Goal: Contribute content: Add original content to the website for others to see

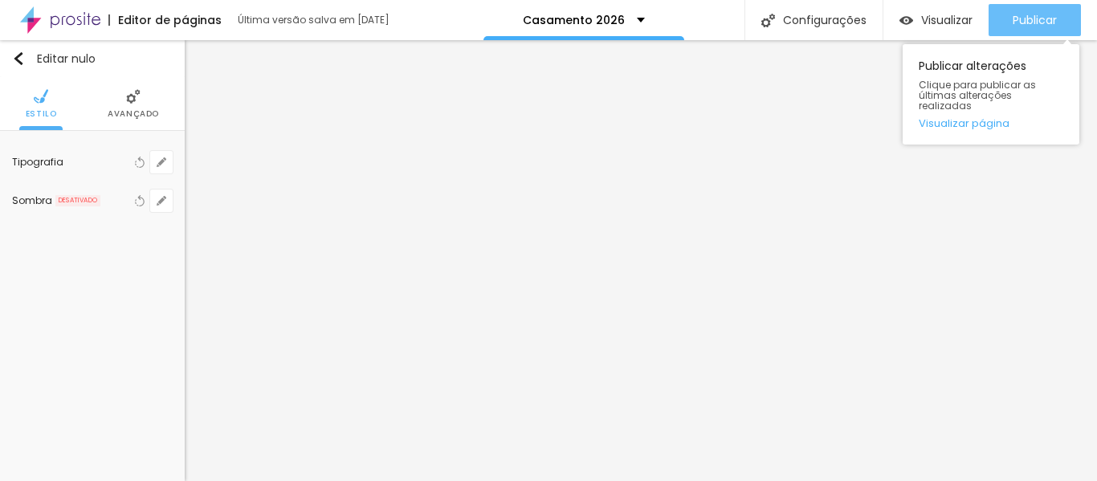
click at [1034, 18] on font "Publicar" at bounding box center [1035, 20] width 44 height 16
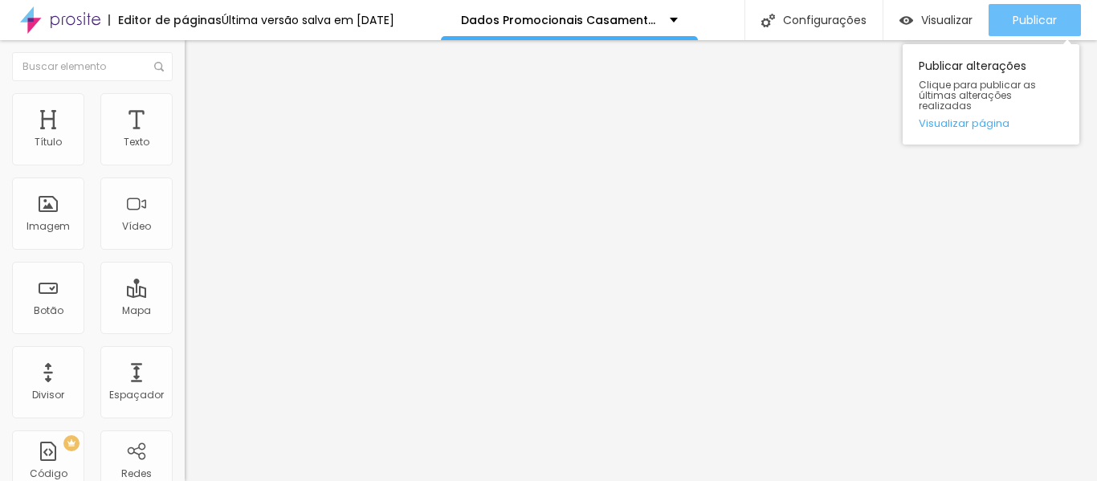
click at [1045, 18] on font "Publicar" at bounding box center [1035, 20] width 44 height 16
click at [1041, 18] on font "Publicar" at bounding box center [1035, 20] width 44 height 16
click at [1053, 22] on font "Publicar" at bounding box center [1035, 20] width 44 height 16
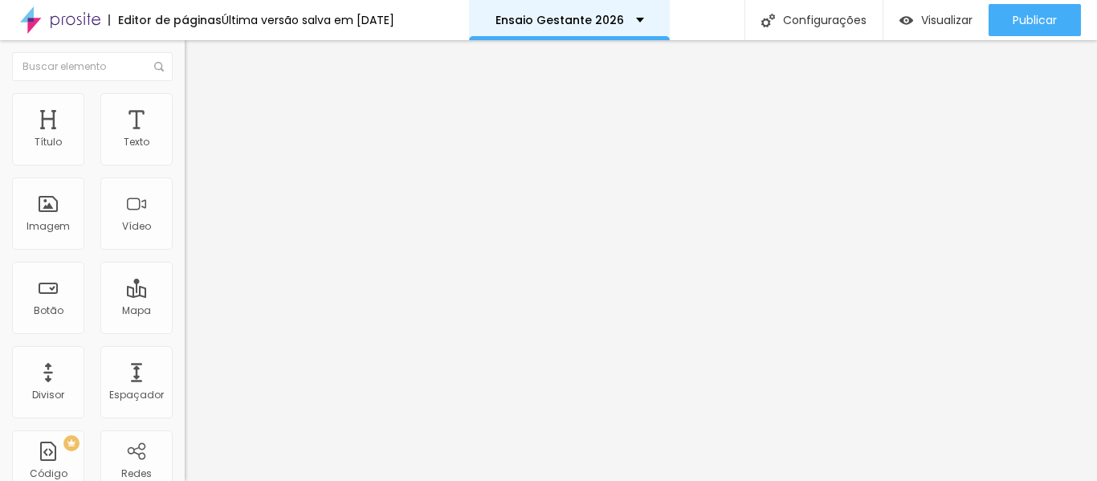
click at [644, 17] on div "Ensaio Gestante 2026" at bounding box center [570, 19] width 149 height 11
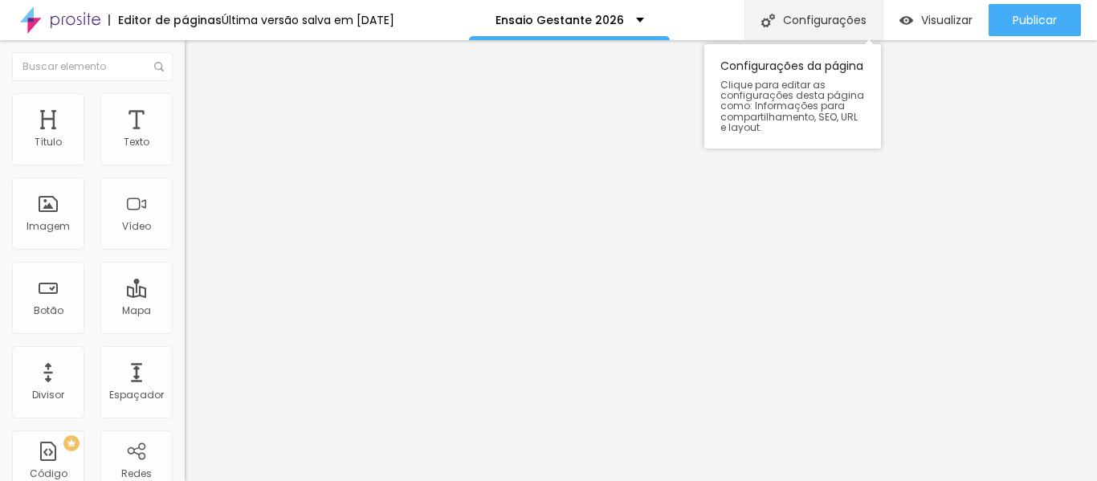
click at [851, 22] on font "Configurações" at bounding box center [825, 20] width 84 height 16
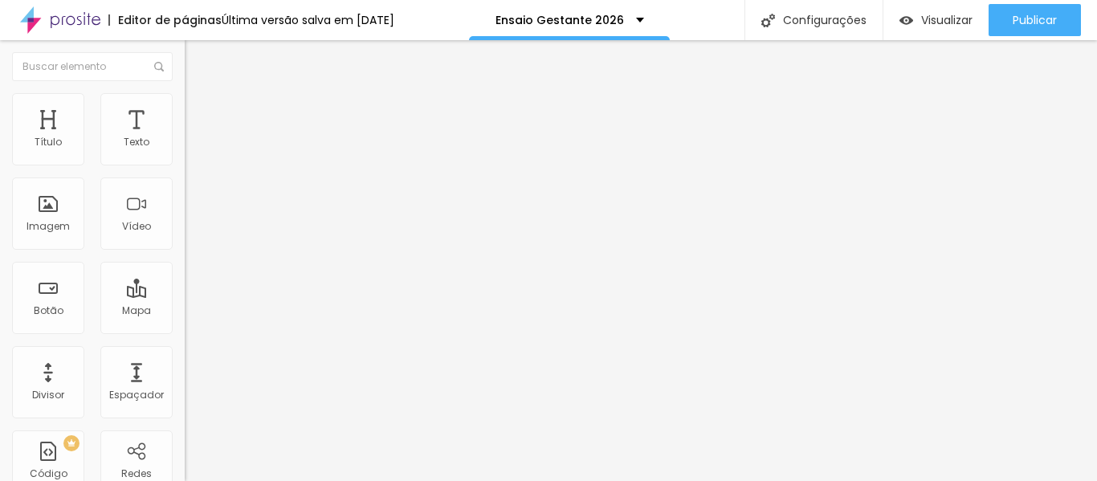
drag, startPoint x: 492, startPoint y: 154, endPoint x: 442, endPoint y: 154, distance: 49.8
type input "Parto 2026"
type input "/parto2026"
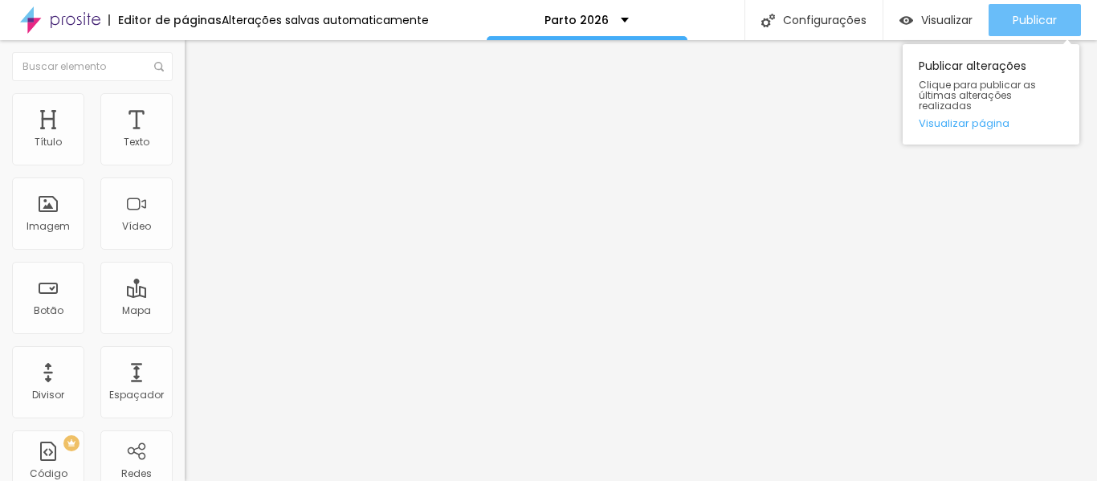
click at [1064, 18] on button "Publicar" at bounding box center [1035, 20] width 92 height 32
click at [1041, 18] on font "Publicar" at bounding box center [1035, 20] width 44 height 16
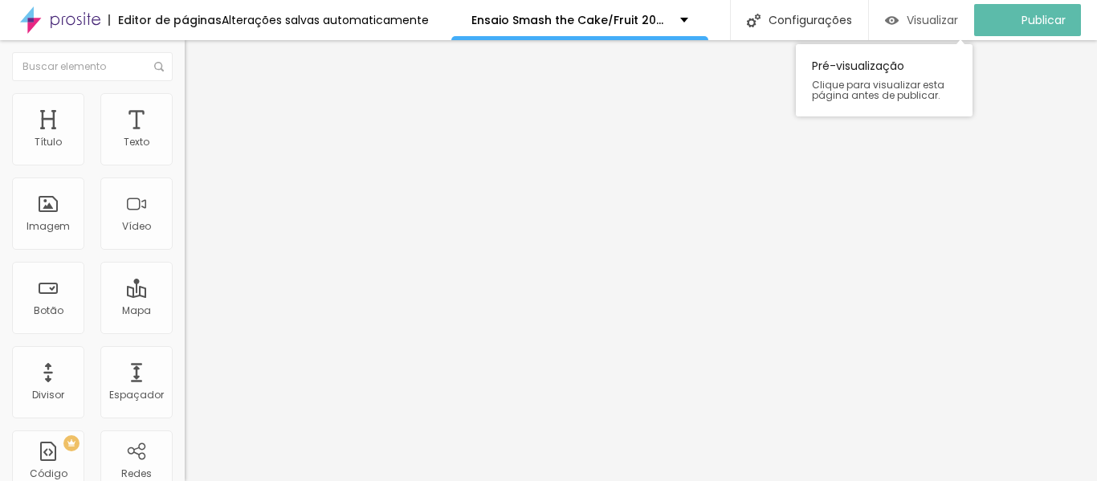
click at [951, 22] on font "Visualizar" at bounding box center [932, 20] width 51 height 16
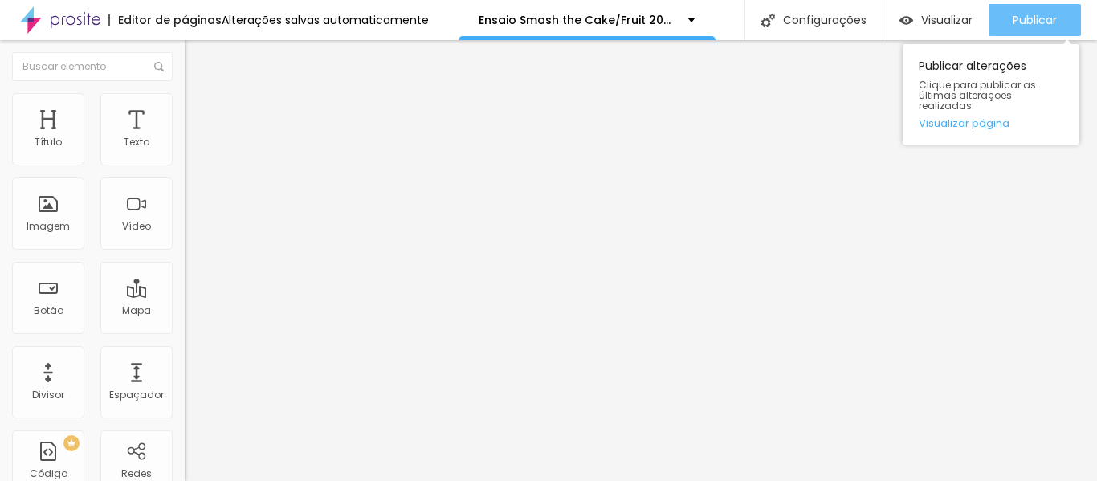
click at [1048, 20] on font "Publicar" at bounding box center [1035, 20] width 44 height 16
click at [1042, 27] on font "Publicar" at bounding box center [1035, 20] width 44 height 16
click at [1036, 21] on font "Publicar" at bounding box center [1035, 20] width 44 height 16
click at [1039, 13] on font "Publicar" at bounding box center [1035, 20] width 44 height 16
click at [1039, 15] on font "Publicar" at bounding box center [1035, 20] width 44 height 16
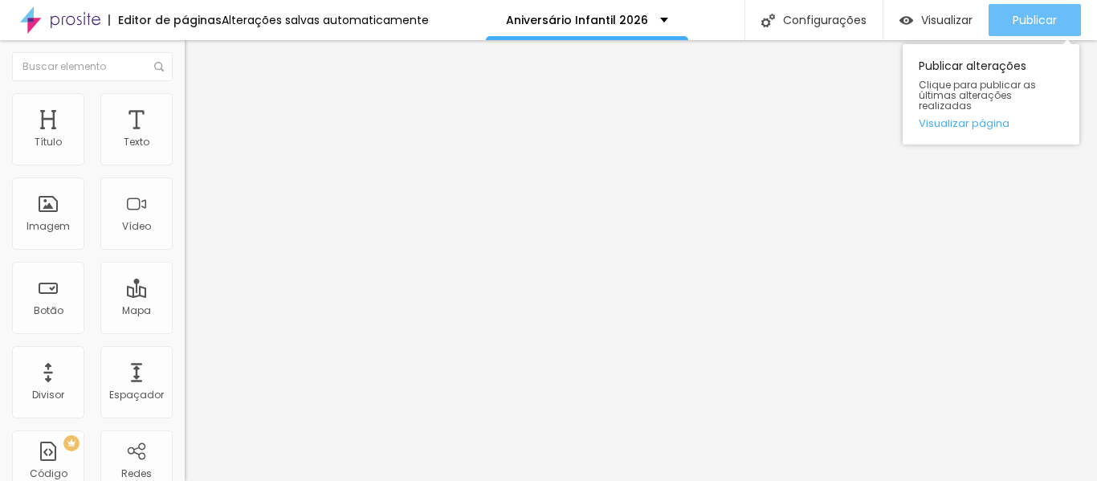
click at [1035, 22] on font "Publicar" at bounding box center [1035, 20] width 44 height 16
click at [1032, 17] on font "Publicar" at bounding box center [1035, 20] width 44 height 16
click at [1036, 19] on font "Publicar" at bounding box center [1035, 20] width 44 height 16
click at [1027, 17] on font "Publicar" at bounding box center [1035, 20] width 44 height 16
click at [1048, 14] on font "Publicar" at bounding box center [1035, 20] width 44 height 16
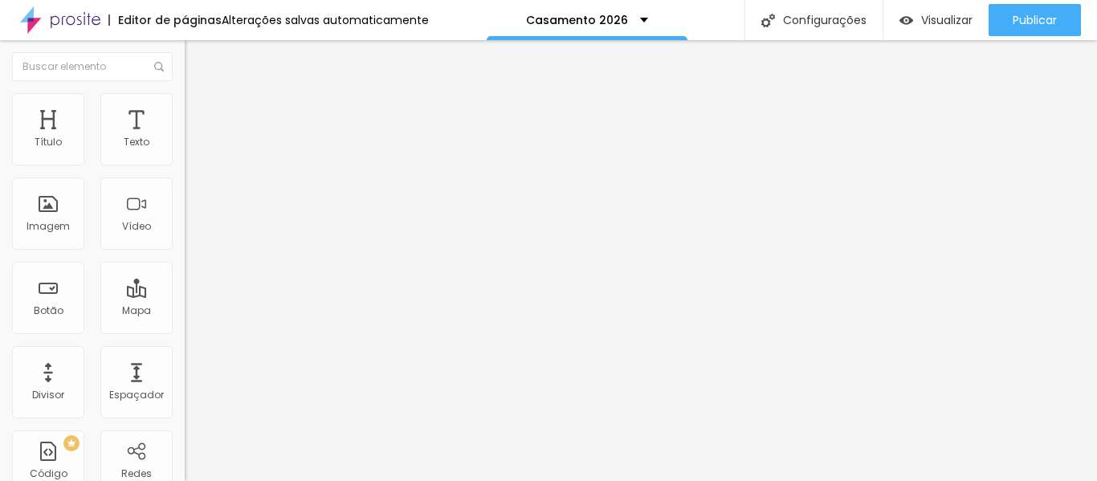
click at [185, 344] on div "Editar nulo Estilo Avançado 18 Tamanho do texto 0 Espaço entre letras 1.4 Altur…" at bounding box center [277, 260] width 185 height 441
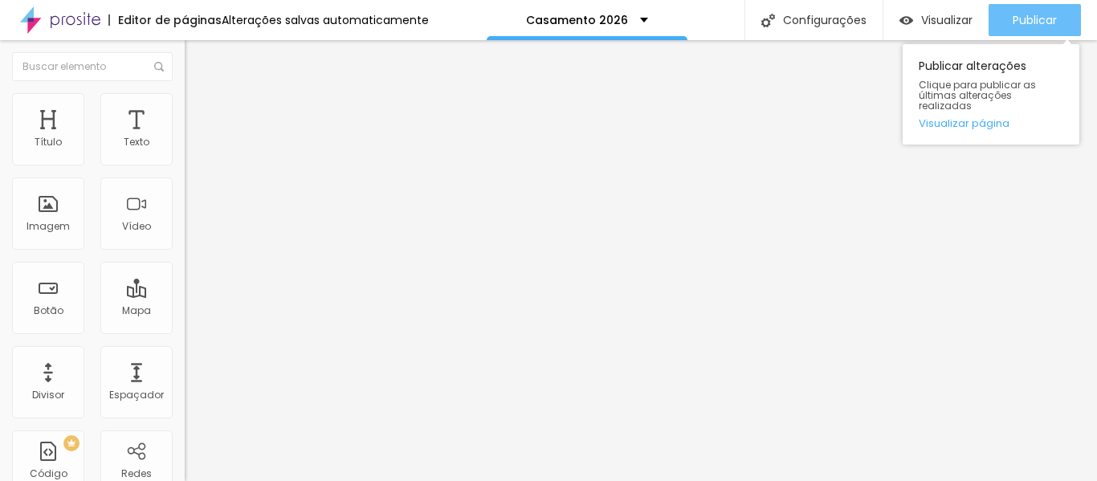
click at [1036, 22] on font "Publicar" at bounding box center [1035, 20] width 44 height 16
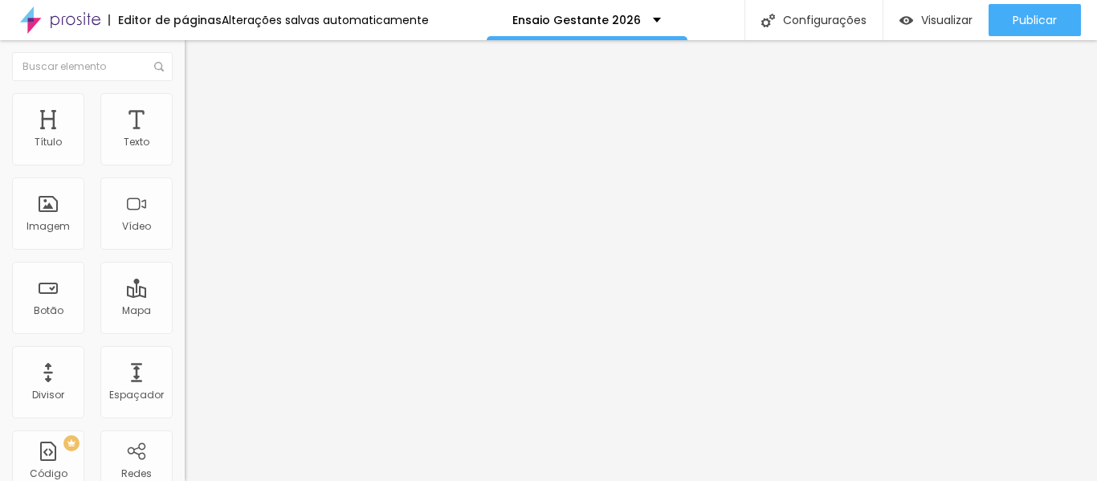
click at [194, 138] on font "Trocar imagem" at bounding box center [233, 132] width 78 height 14
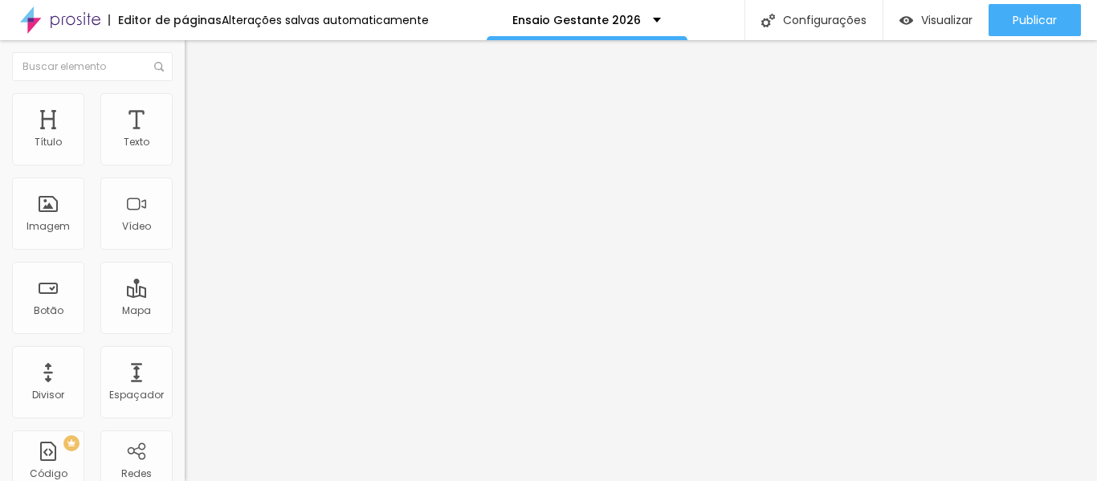
scroll to position [415, 0]
click at [197, 57] on img "button" at bounding box center [203, 58] width 13 height 13
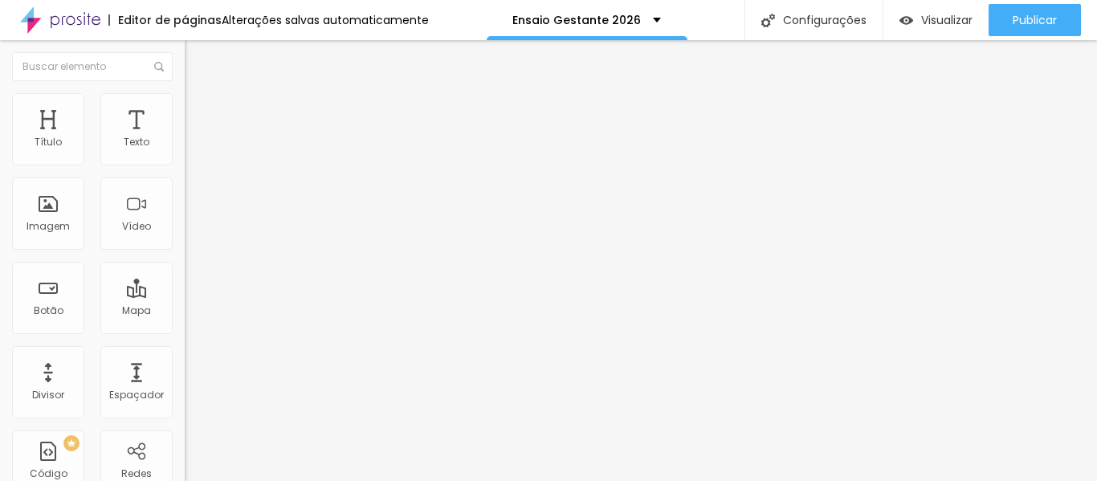
click at [194, 138] on font "Adicionar imagem" at bounding box center [241, 132] width 94 height 14
click at [194, 138] on font "Trocar imagem" at bounding box center [233, 132] width 78 height 14
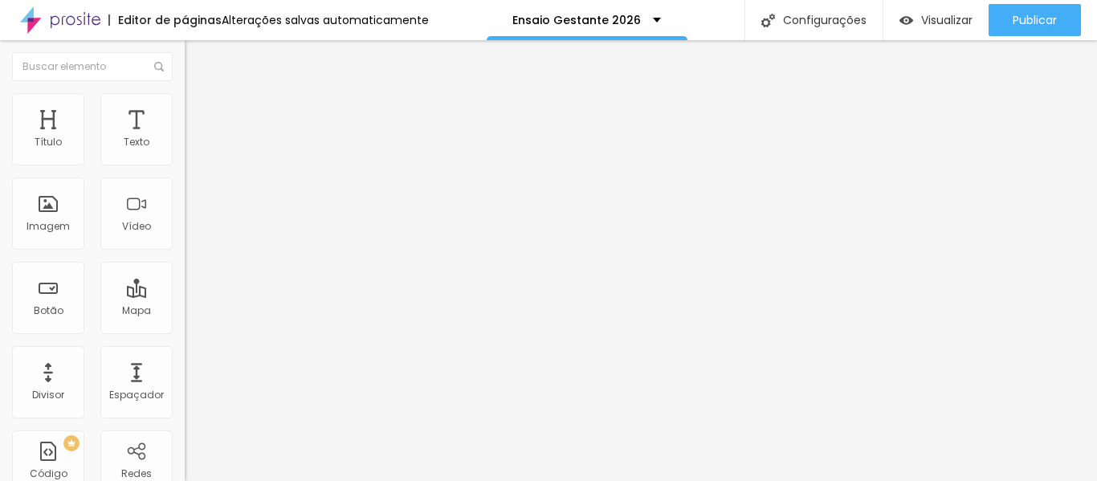
scroll to position [202, 0]
click at [194, 138] on font "Trocar imagem" at bounding box center [233, 132] width 78 height 14
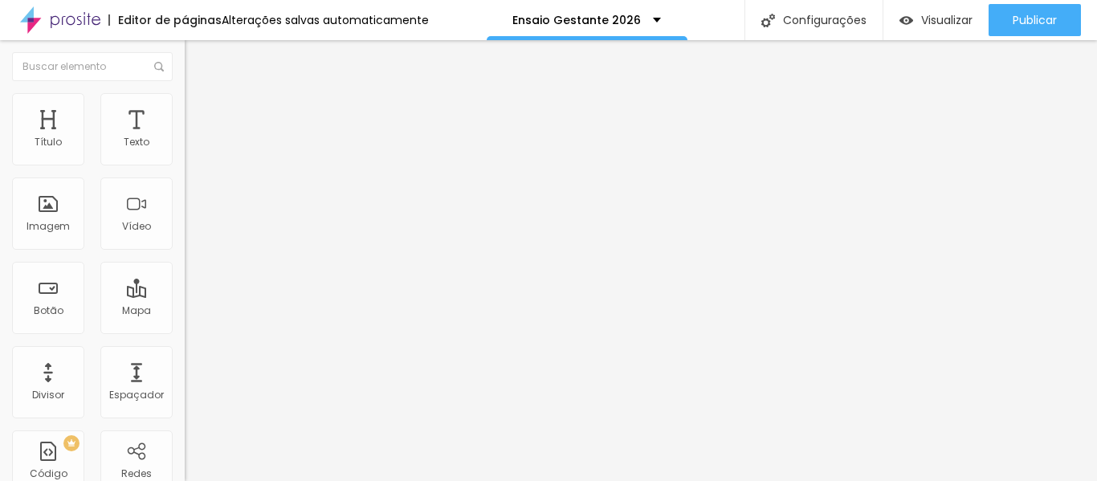
click at [194, 138] on font "Trocar imagem" at bounding box center [233, 132] width 78 height 14
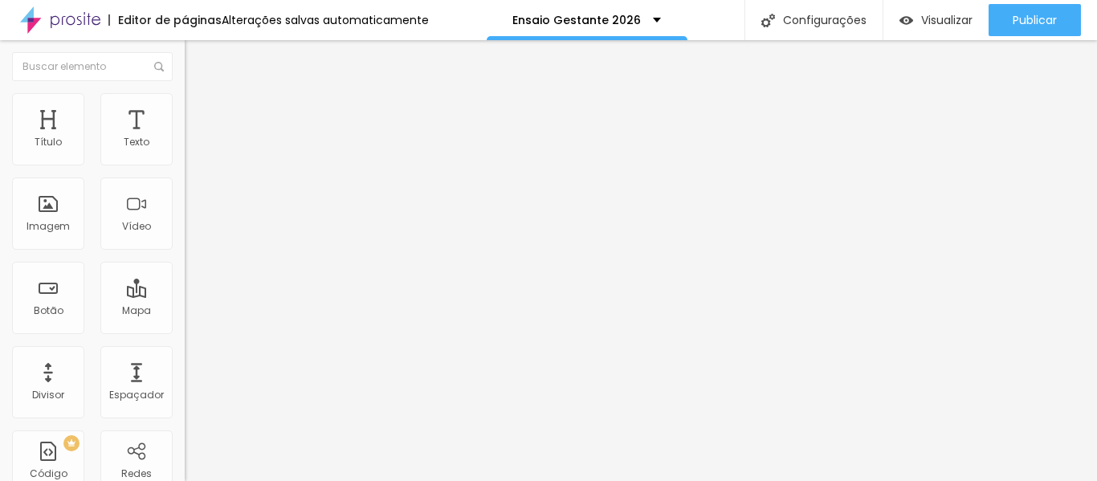
click at [194, 138] on font "Trocar imagem" at bounding box center [233, 132] width 78 height 14
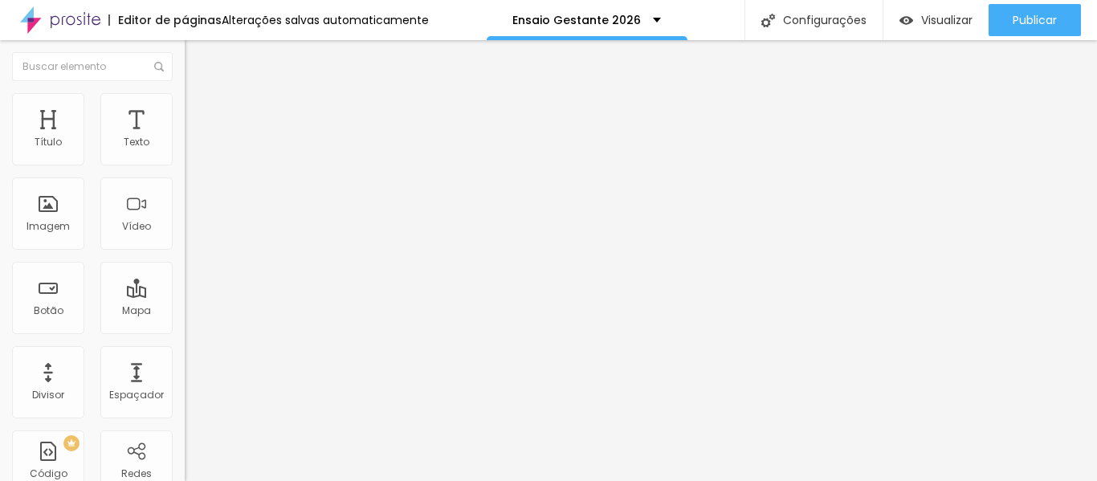
click at [194, 138] on font "Adicionar imagem" at bounding box center [241, 132] width 94 height 14
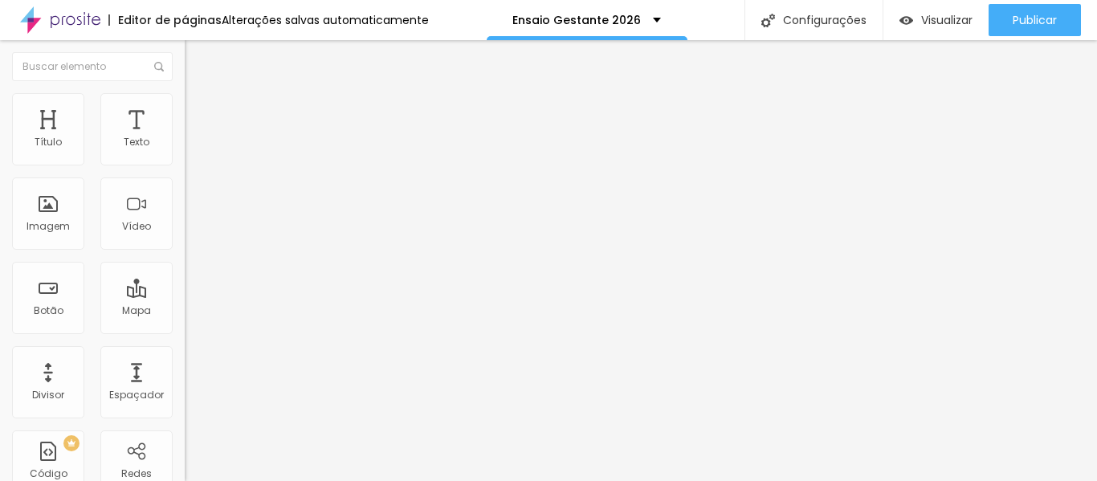
click at [185, 103] on img at bounding box center [192, 100] width 14 height 14
click at [185, 109] on img at bounding box center [192, 116] width 14 height 14
type input "29"
type input "88"
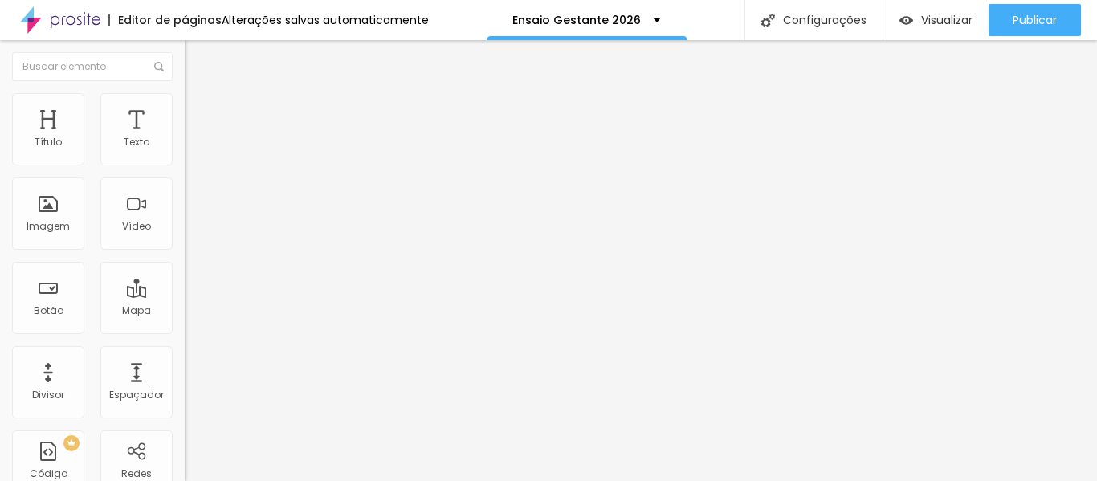
type input "88"
type input "97"
type input "98"
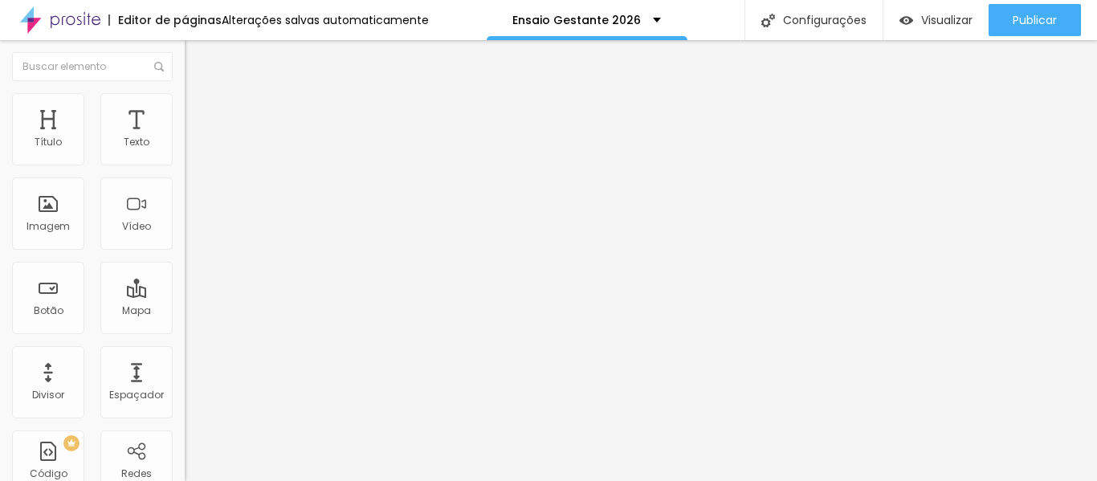
type input "100"
type input "98"
type input "93"
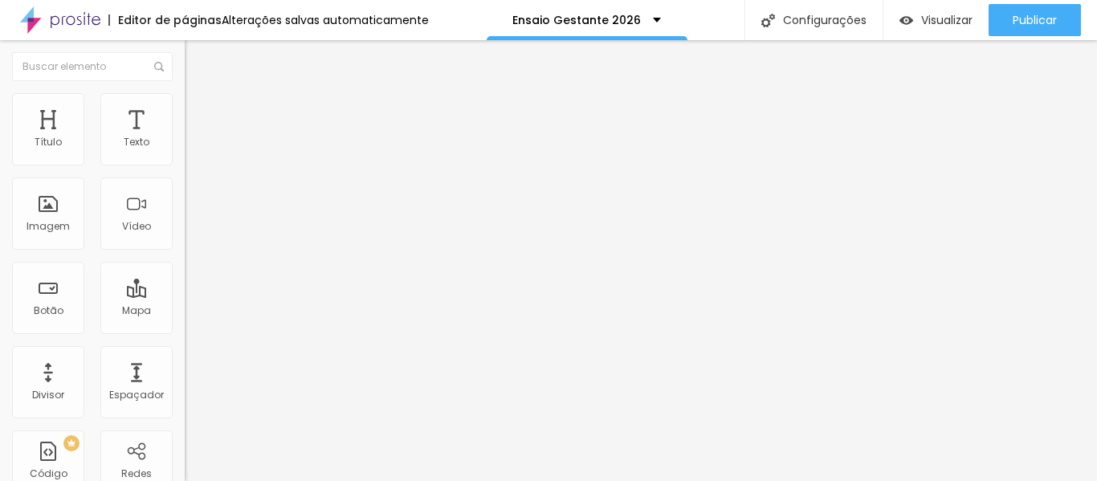
type input "93"
type input "85"
type input "78"
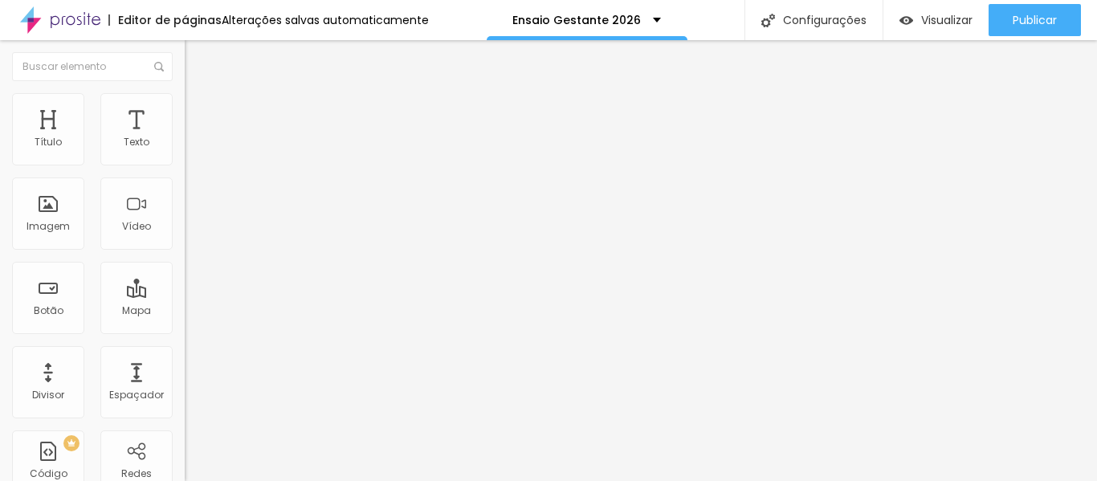
type input "72"
type input "64"
type input "28"
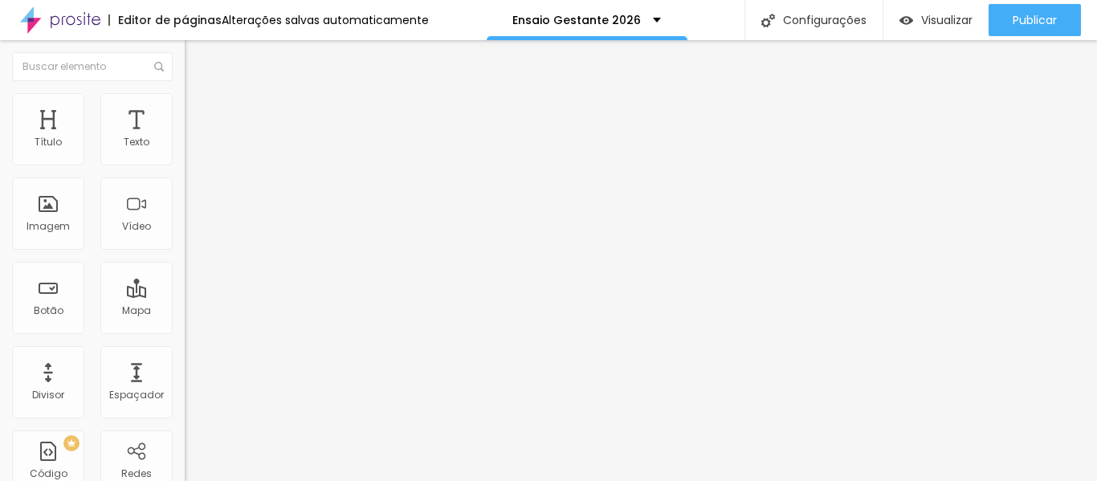
type input "28"
type input "21"
type input "19"
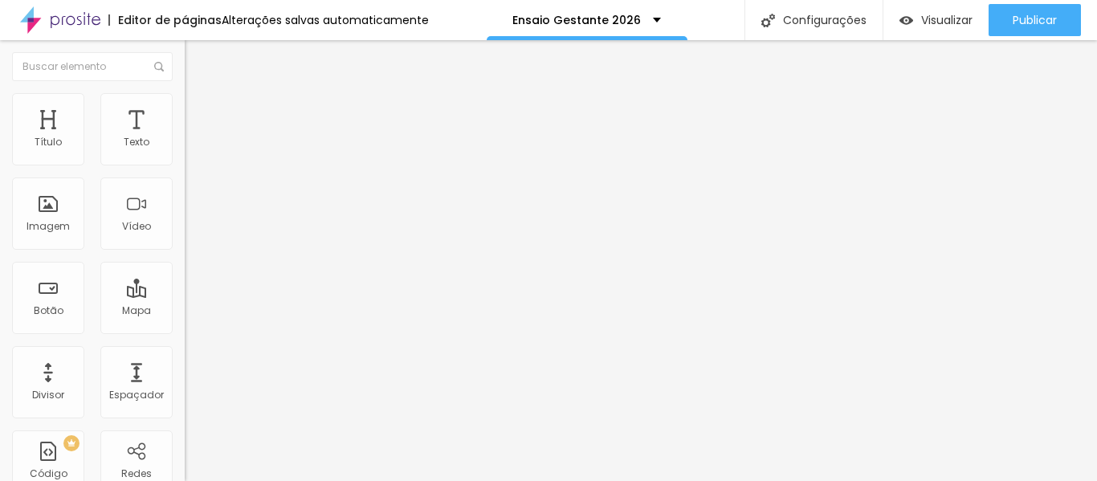
type input "9"
type input "3"
type input "0"
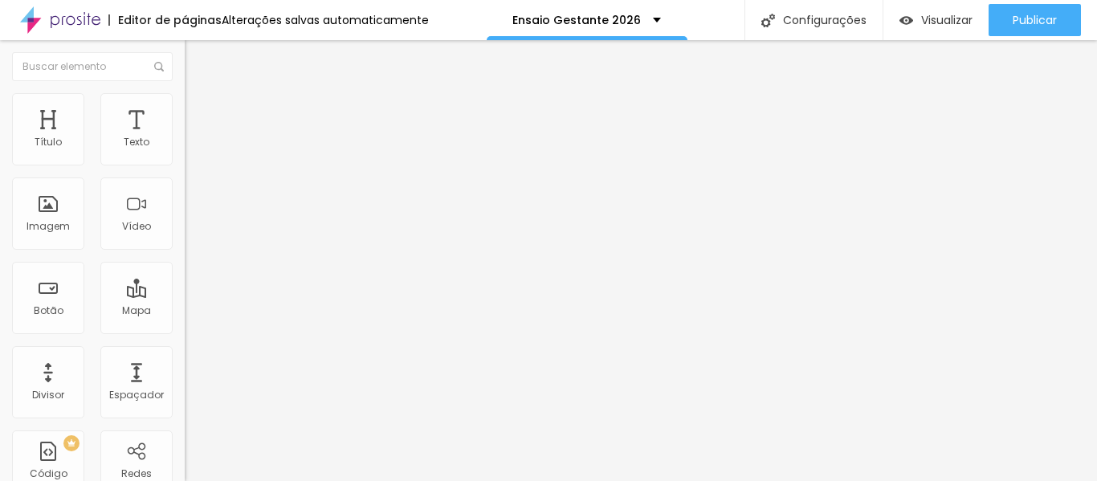
type input "0"
drag, startPoint x: 43, startPoint y: 156, endPoint x: 9, endPoint y: 156, distance: 33.7
type input "0"
click at [185, 312] on input "range" at bounding box center [237, 318] width 104 height 13
click at [185, 96] on img at bounding box center [192, 100] width 14 height 14
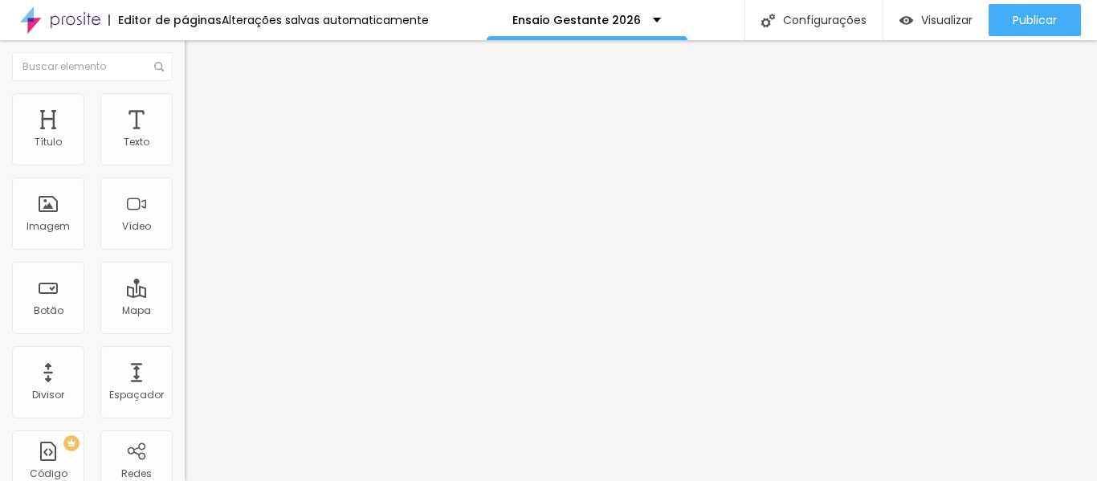
type input "95"
type input "75"
type input "70"
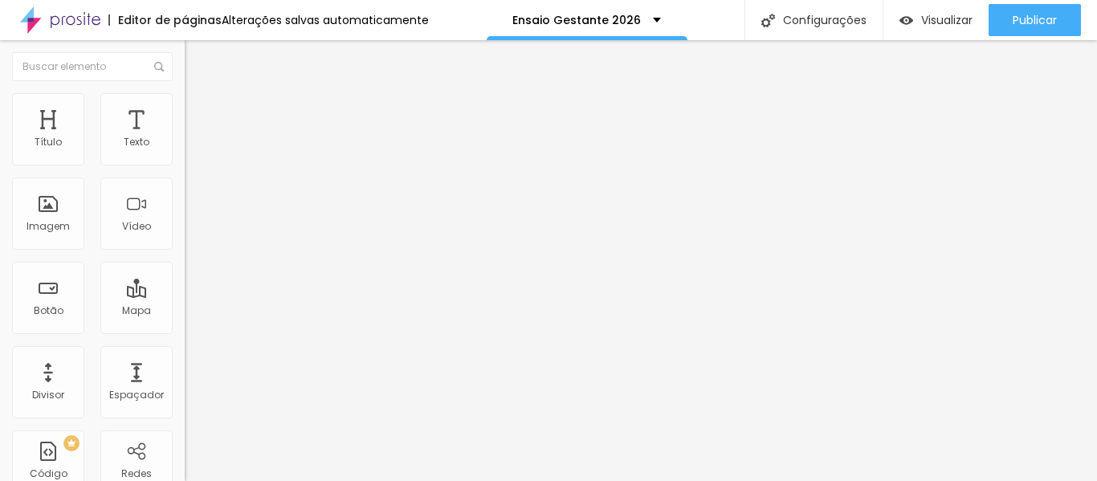
type input "70"
type input "65"
type input "60"
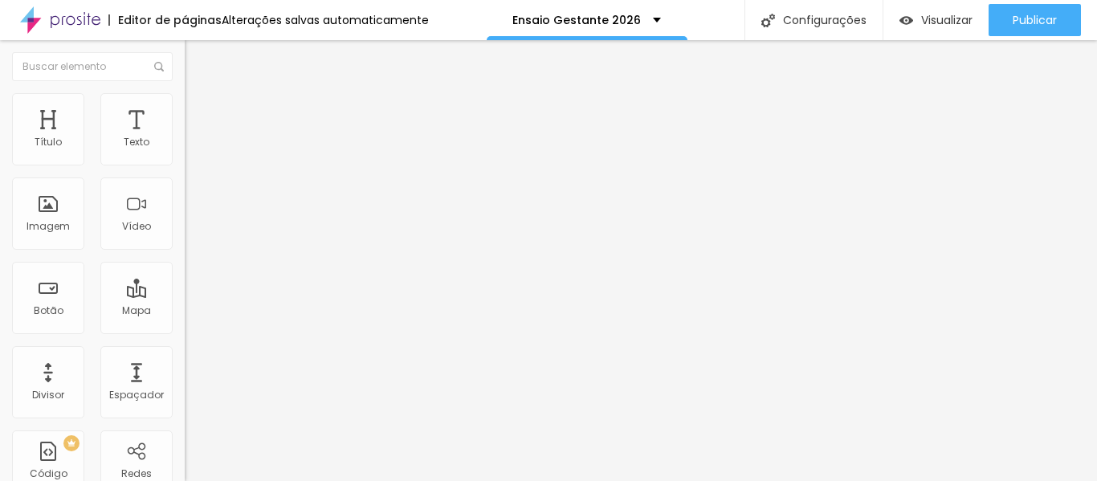
type input "55"
type input "50"
type input "55"
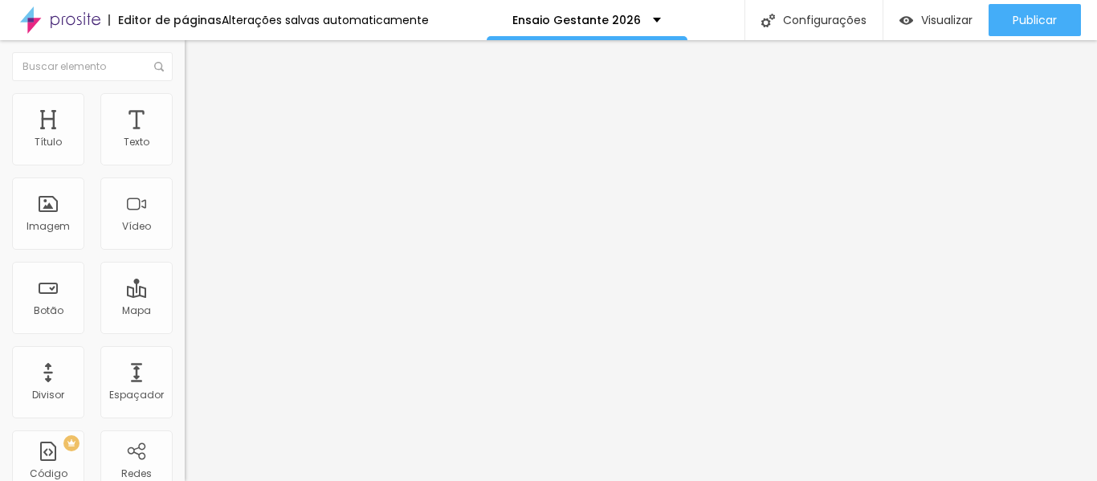
type input "55"
type input "60"
type input "65"
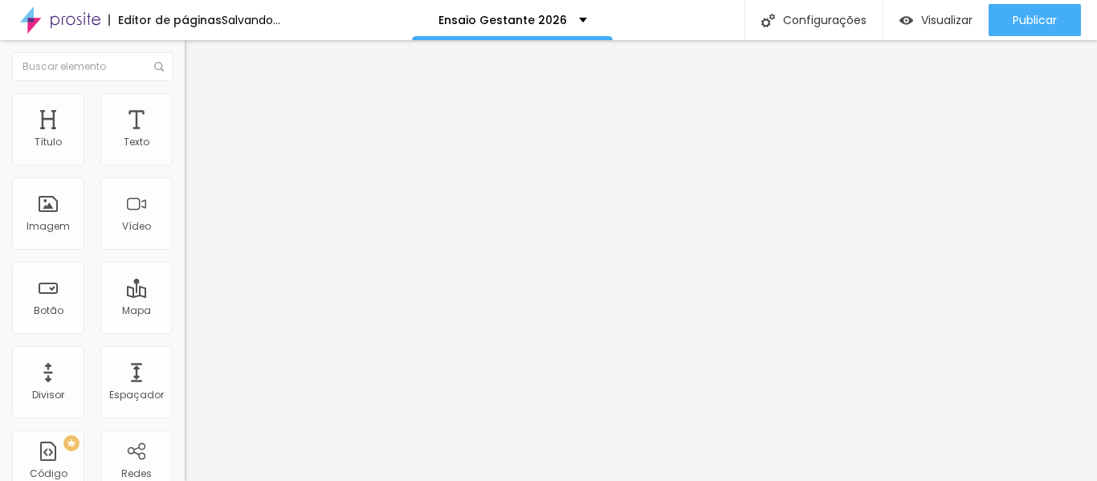
type input "70"
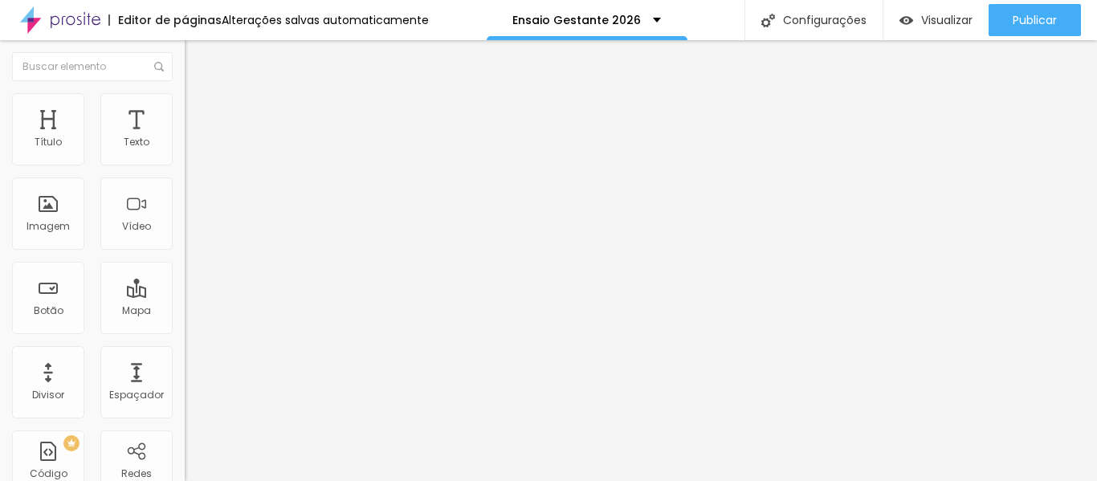
drag, startPoint x: 170, startPoint y: 174, endPoint x: 118, endPoint y: 164, distance: 52.3
type input "70"
click at [185, 164] on input "range" at bounding box center [237, 158] width 104 height 13
type input "65"
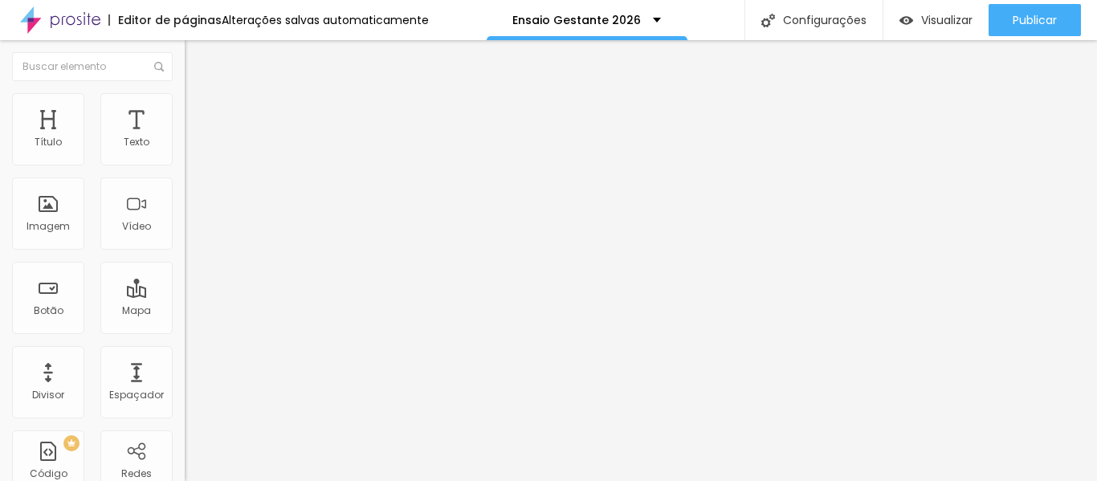
click at [185, 165] on input "range" at bounding box center [237, 158] width 104 height 13
click at [185, 109] on img at bounding box center [192, 116] width 14 height 14
type input "0"
drag, startPoint x: 47, startPoint y: 186, endPoint x: 0, endPoint y: 187, distance: 46.6
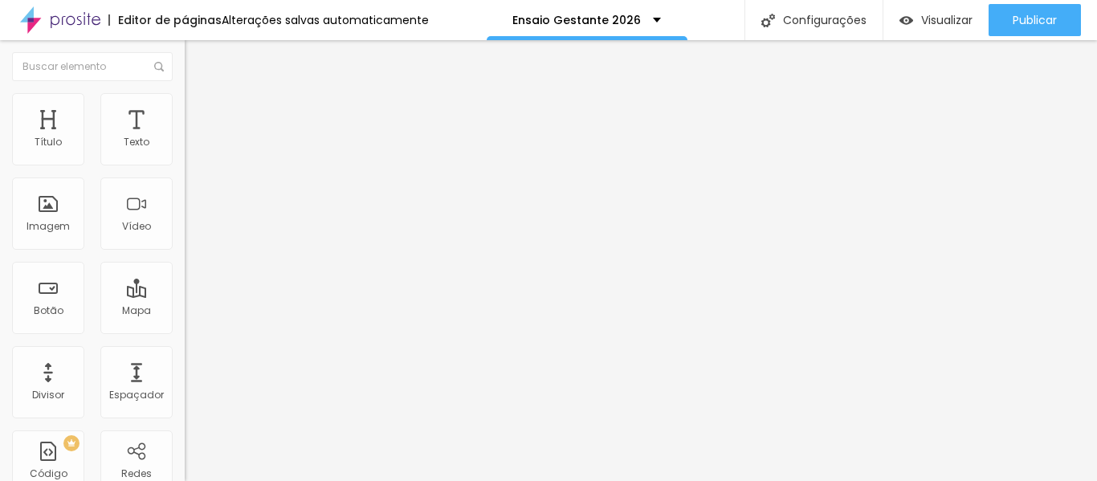
type input "0"
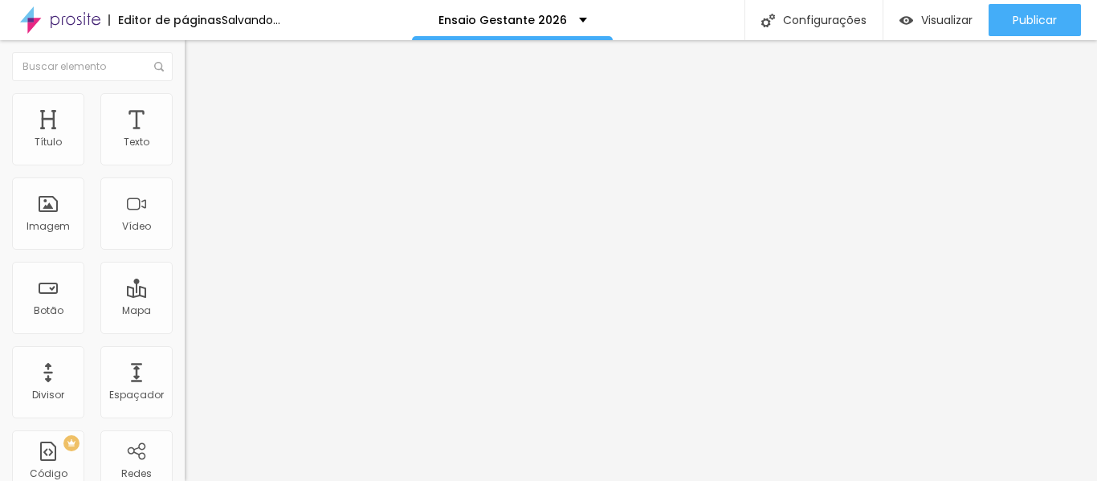
drag, startPoint x: 51, startPoint y: 155, endPoint x: 0, endPoint y: 151, distance: 51.6
type input "0"
click at [185, 312] on input "range" at bounding box center [237, 318] width 104 height 13
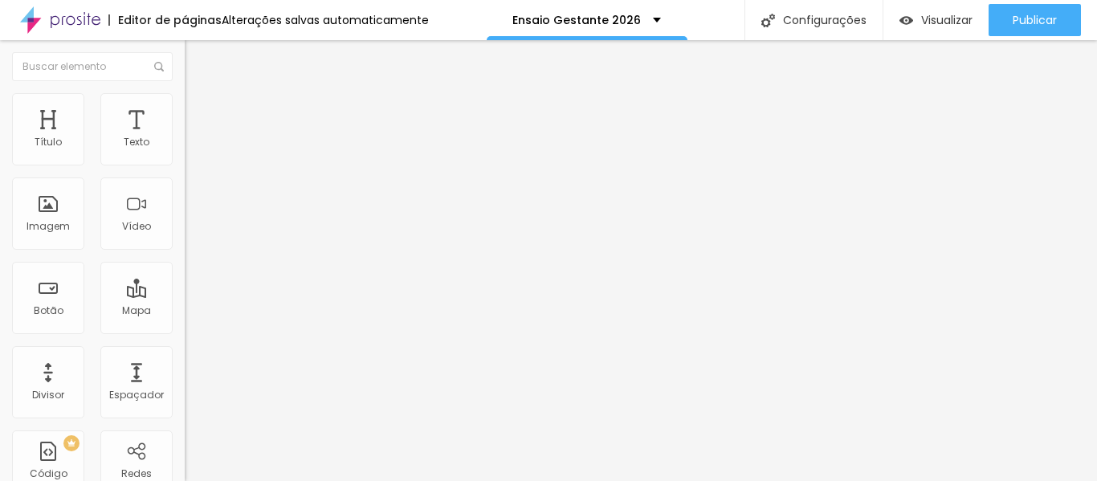
click at [185, 107] on ul "Conteúdo Estilo Avançado" at bounding box center [277, 101] width 185 height 48
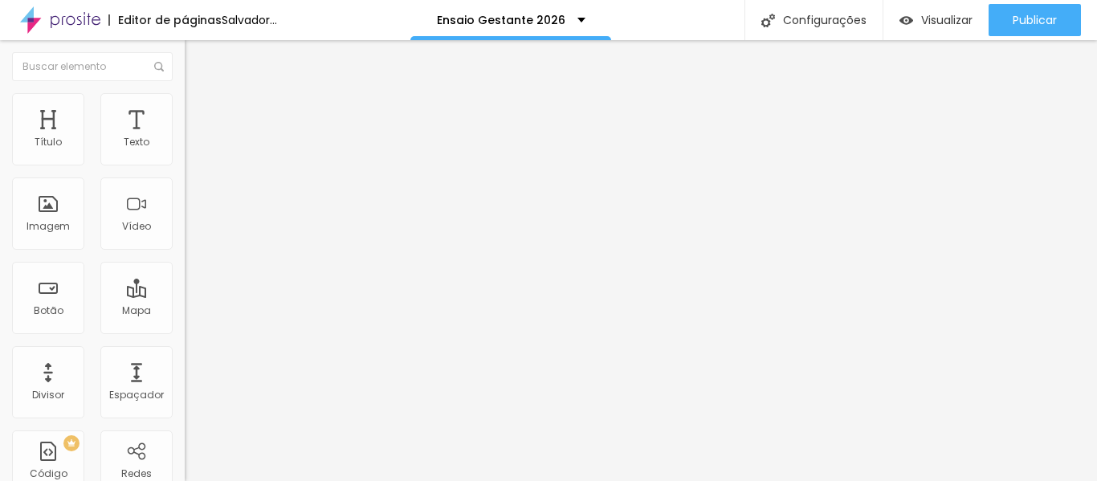
click at [185, 100] on img at bounding box center [192, 100] width 14 height 14
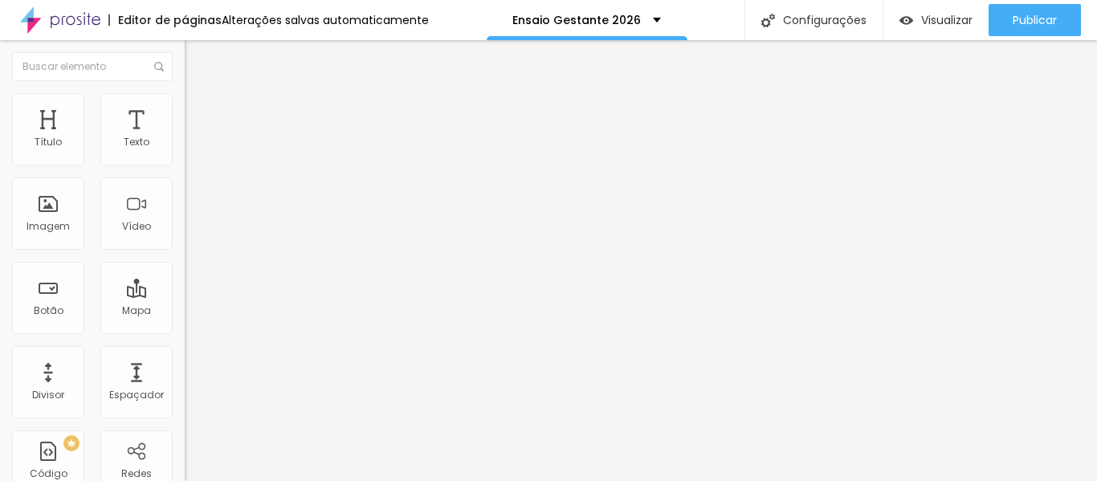
type input "70"
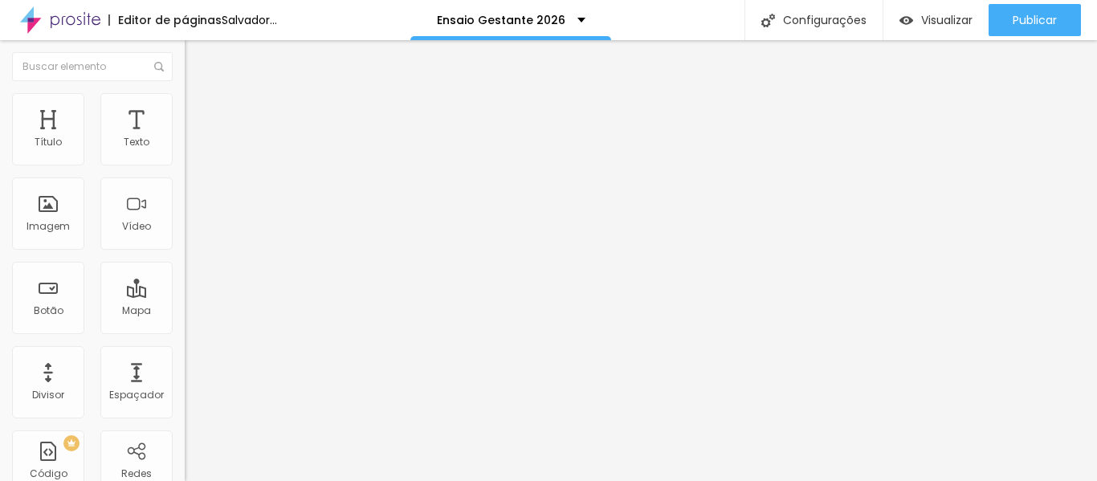
type input "65"
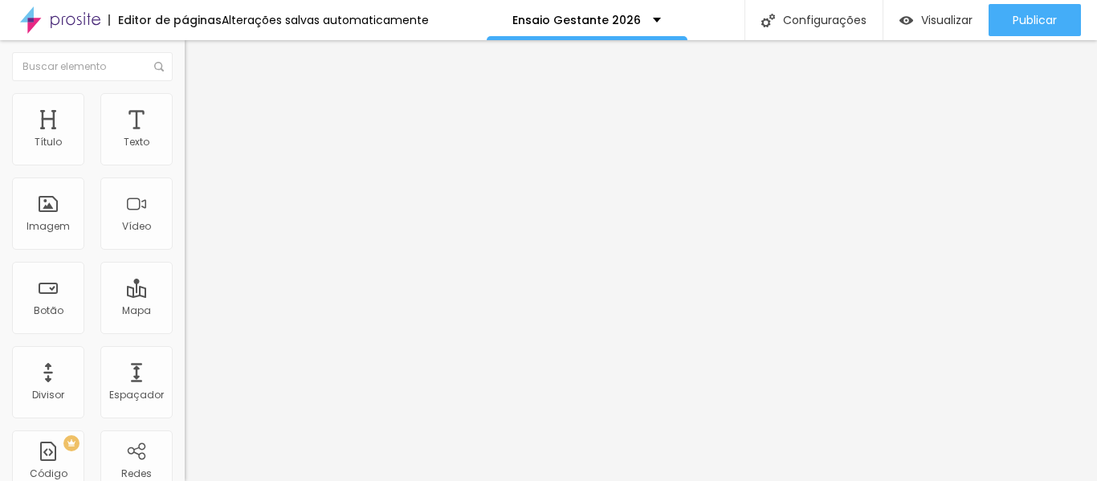
click at [185, 165] on input "range" at bounding box center [237, 158] width 104 height 13
click at [194, 138] on font "Adicionar imagem" at bounding box center [241, 132] width 94 height 14
click at [185, 102] on img at bounding box center [192, 100] width 14 height 14
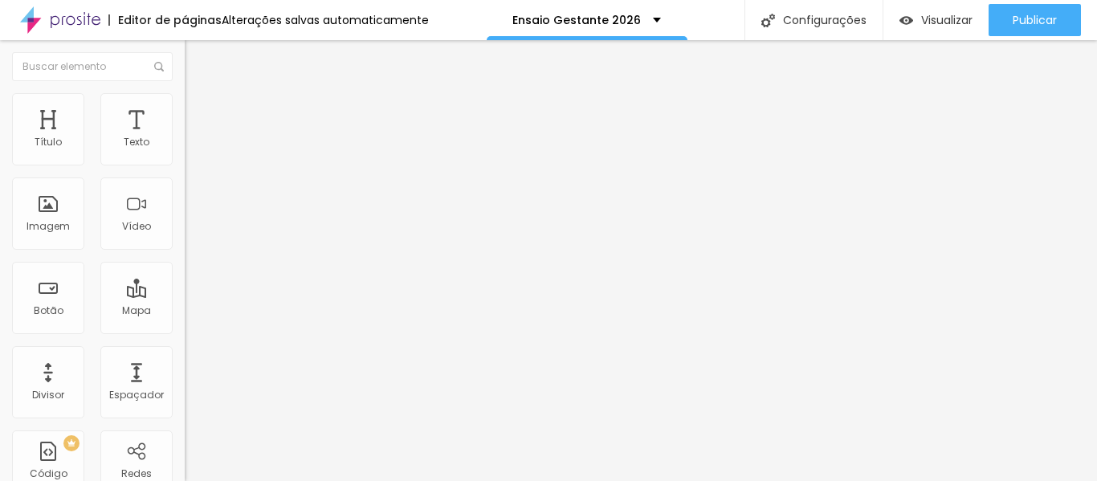
type input "95"
type input "90"
type input "85"
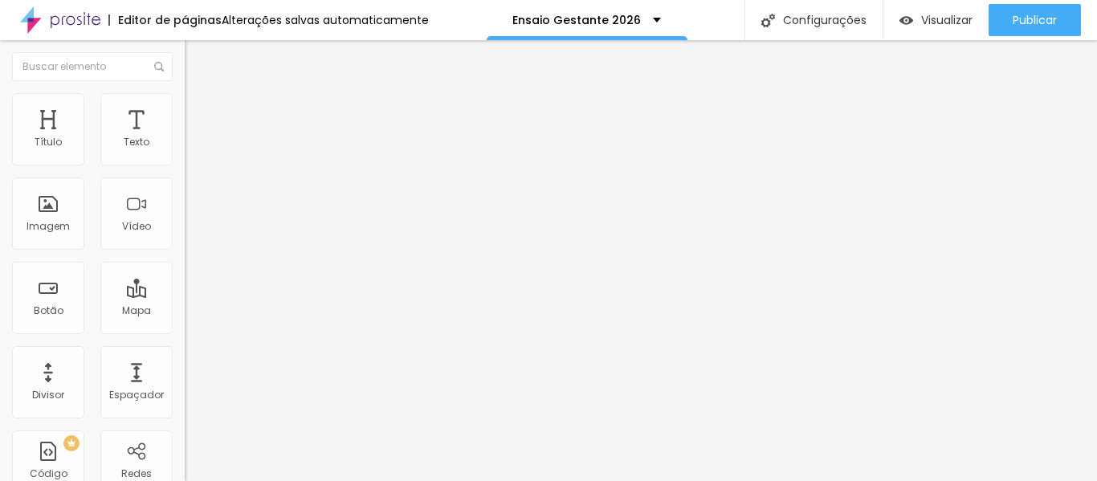
drag, startPoint x: 166, startPoint y: 175, endPoint x: 139, endPoint y: 174, distance: 27.3
type input "85"
click at [185, 165] on input "range" at bounding box center [237, 158] width 104 height 13
click at [185, 109] on img at bounding box center [192, 116] width 14 height 14
type input "0"
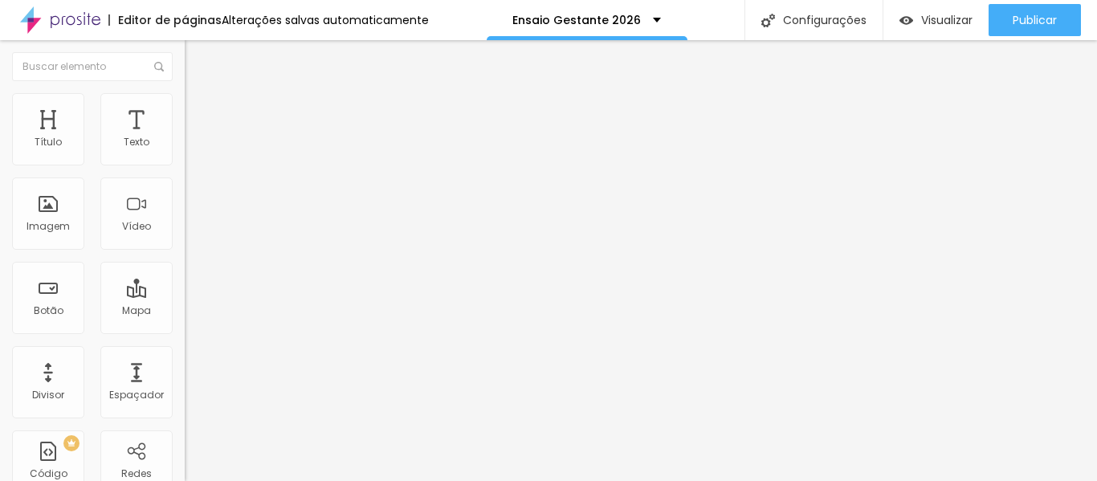
type input "0"
drag, startPoint x: 45, startPoint y: 159, endPoint x: 5, endPoint y: 159, distance: 40.2
type input "0"
click at [185, 312] on input "range" at bounding box center [237, 318] width 104 height 13
type input "0"
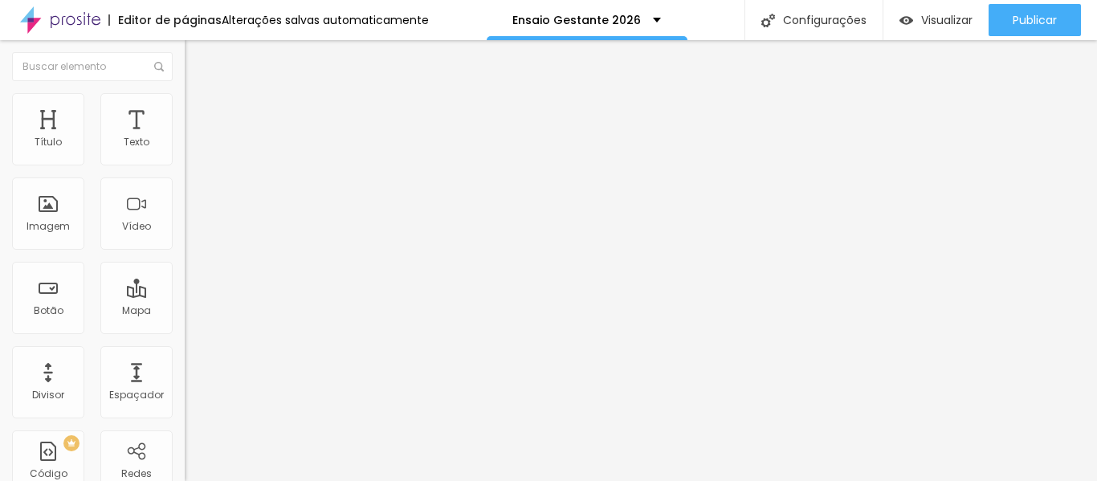
type input "0"
drag, startPoint x: 43, startPoint y: 190, endPoint x: 0, endPoint y: 208, distance: 46.8
type input "0"
click at [949, 17] on font "Visualizar" at bounding box center [946, 20] width 51 height 16
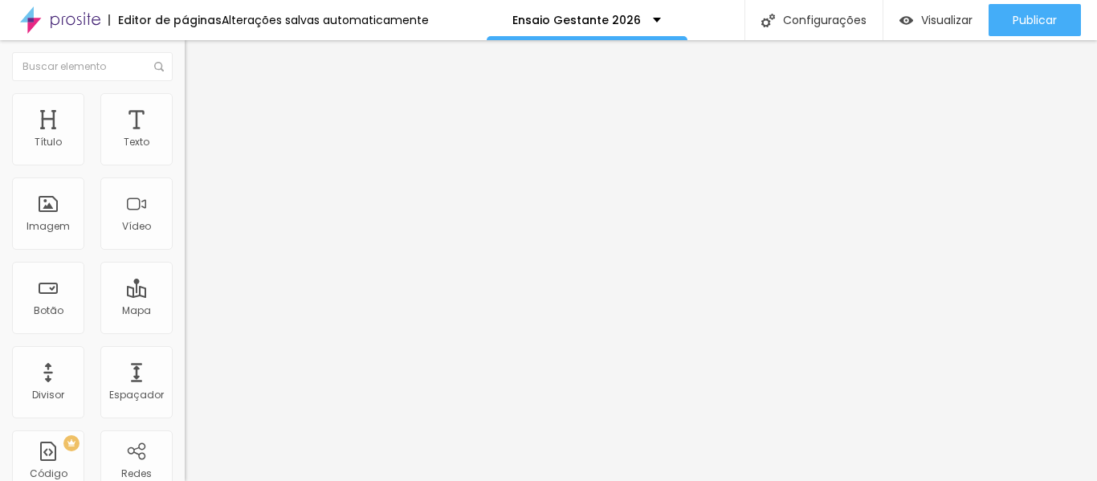
click at [194, 138] on font "Trocar imagem" at bounding box center [233, 132] width 78 height 14
click at [185, 99] on img at bounding box center [192, 100] width 14 height 14
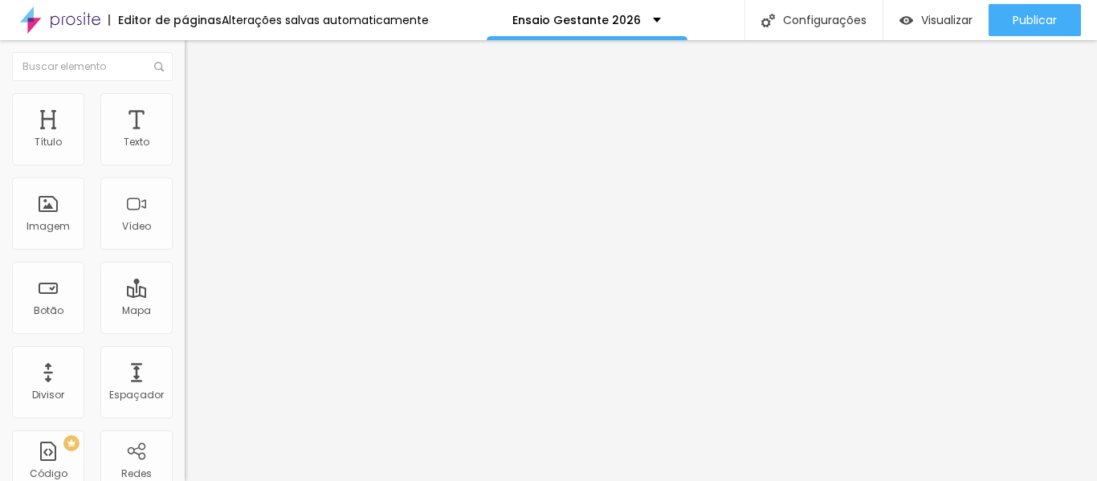
type input "70"
type input "100"
drag, startPoint x: 108, startPoint y: 173, endPoint x: 201, endPoint y: 174, distance: 92.4
type input "100"
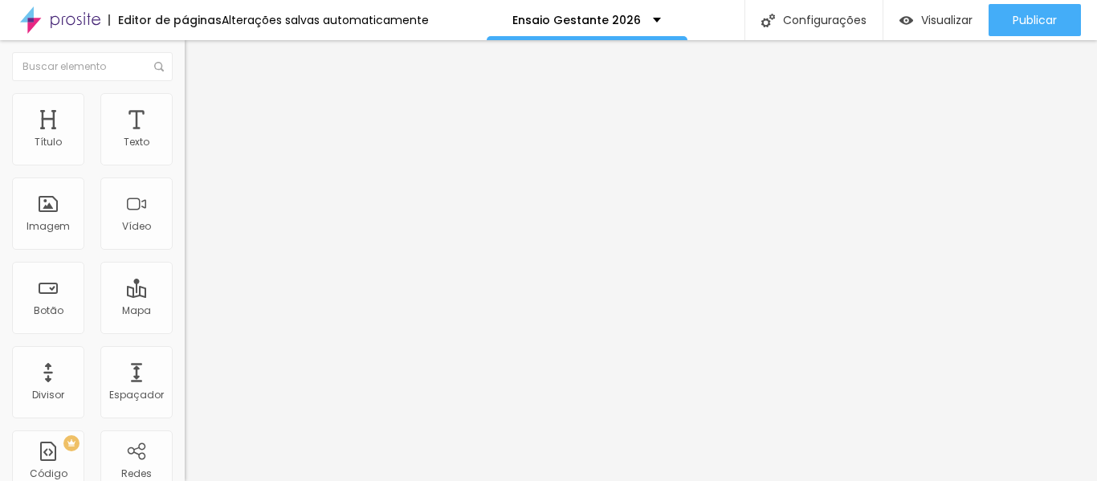
click at [201, 165] on input "range" at bounding box center [237, 158] width 104 height 13
click at [194, 138] on font "Trocar imagem" at bounding box center [233, 132] width 78 height 14
click at [185, 99] on img at bounding box center [192, 100] width 14 height 14
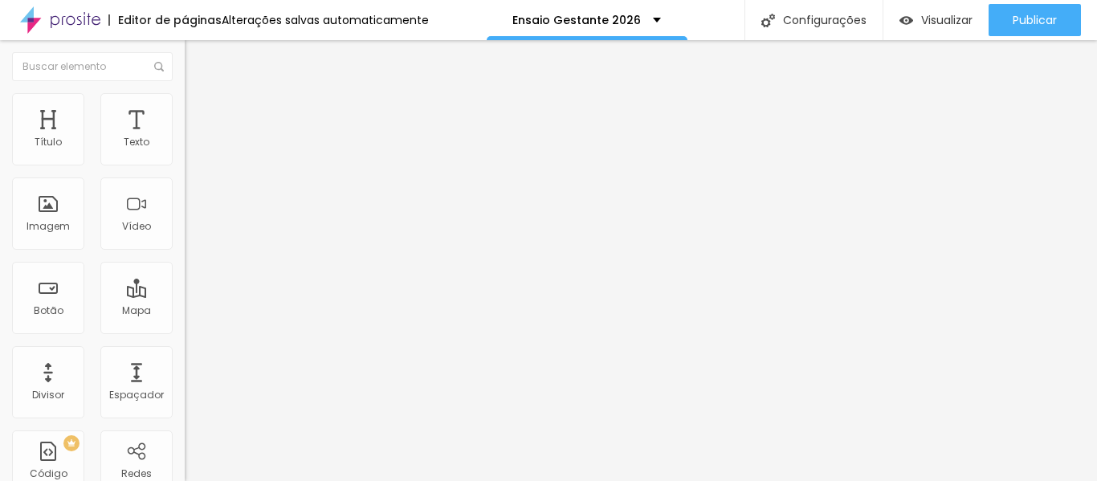
type input "95"
type input "90"
type input "85"
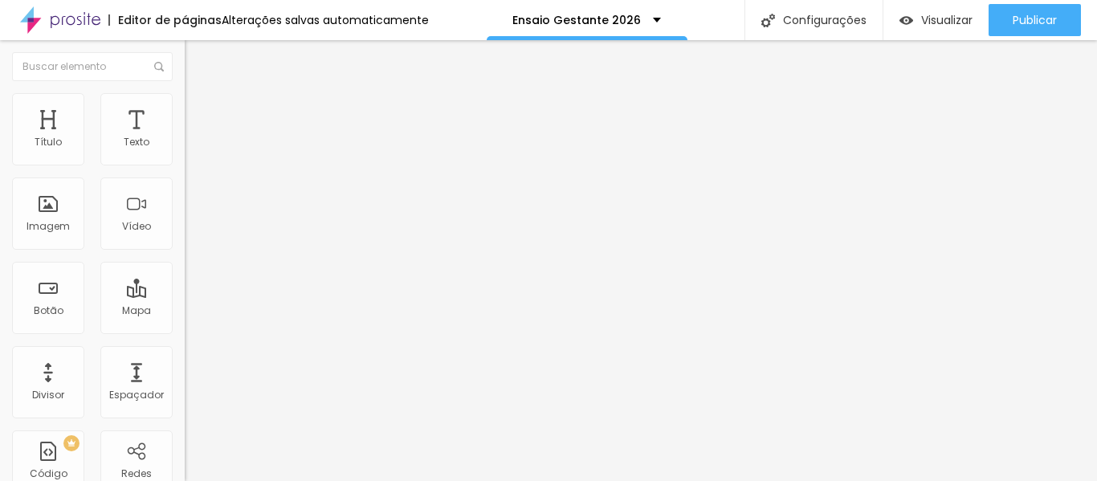
type input "85"
type input "80"
type input "75"
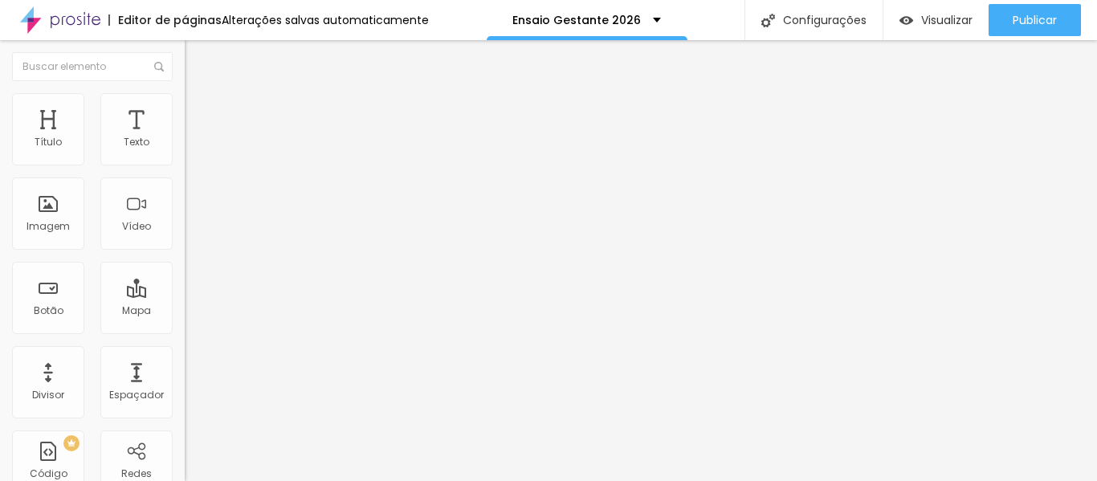
type input "70"
type input "75"
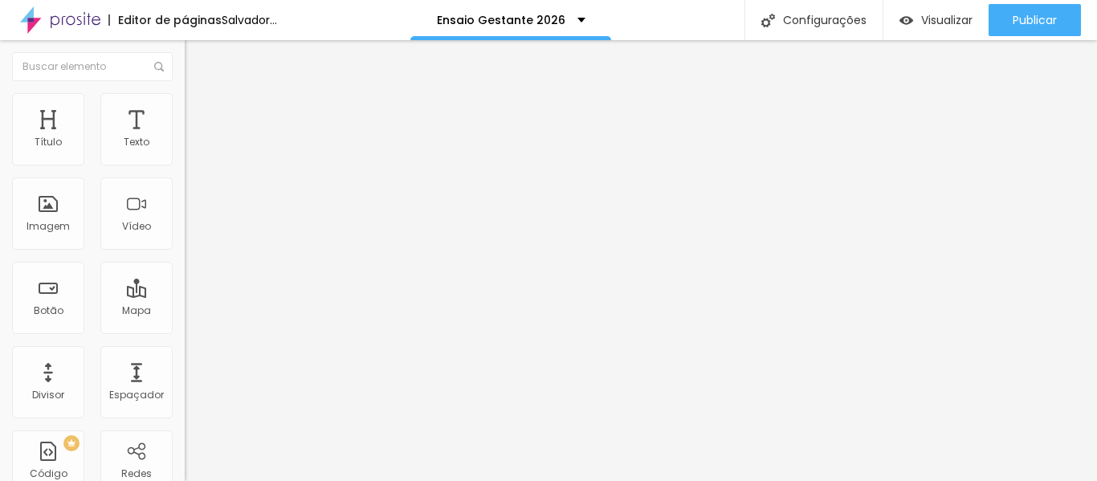
drag, startPoint x: 165, startPoint y: 171, endPoint x: 124, endPoint y: 177, distance: 41.4
type input "75"
click at [185, 165] on input "range" at bounding box center [237, 158] width 104 height 13
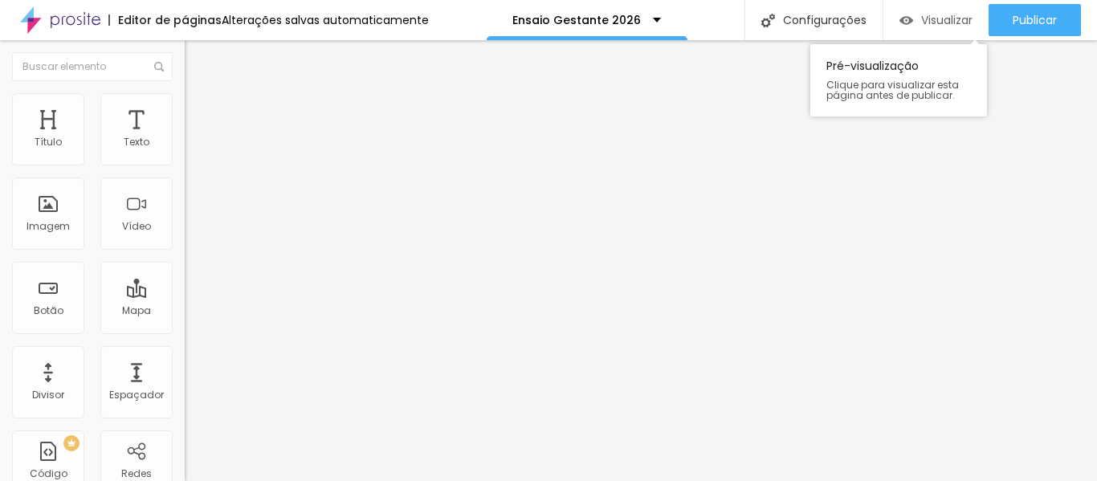
click at [935, 12] on font "Visualizar" at bounding box center [946, 20] width 51 height 16
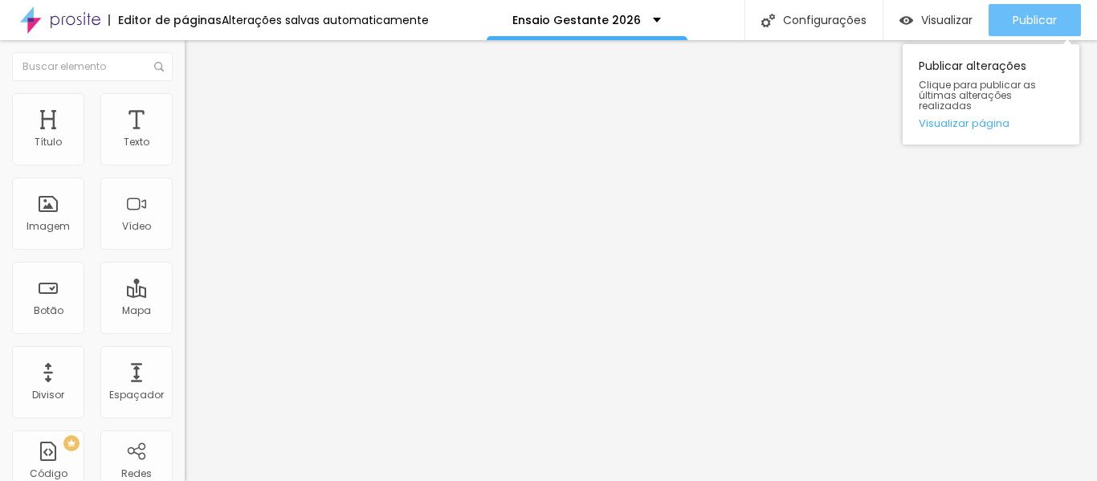
click at [1045, 18] on font "Publicar" at bounding box center [1035, 20] width 44 height 16
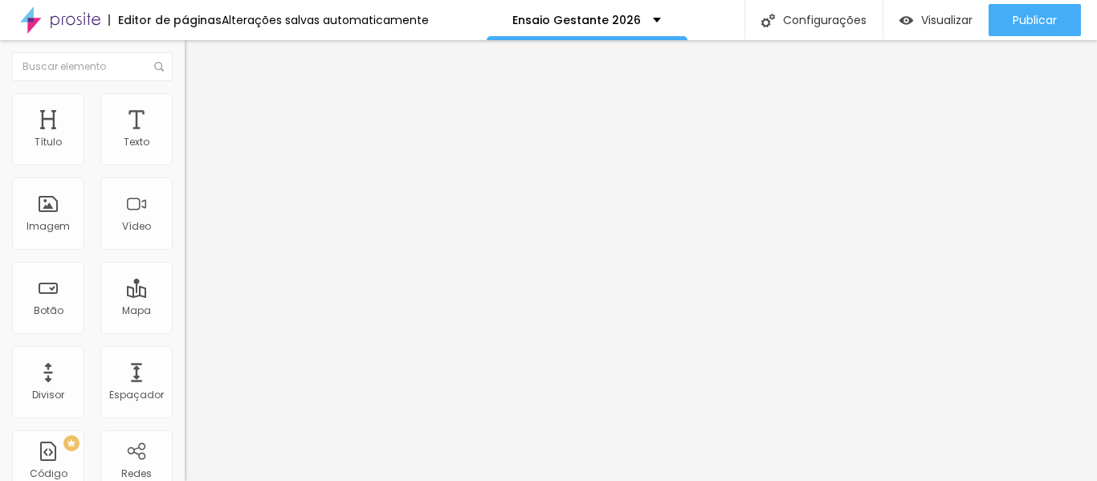
click at [185, 104] on img at bounding box center [192, 100] width 14 height 14
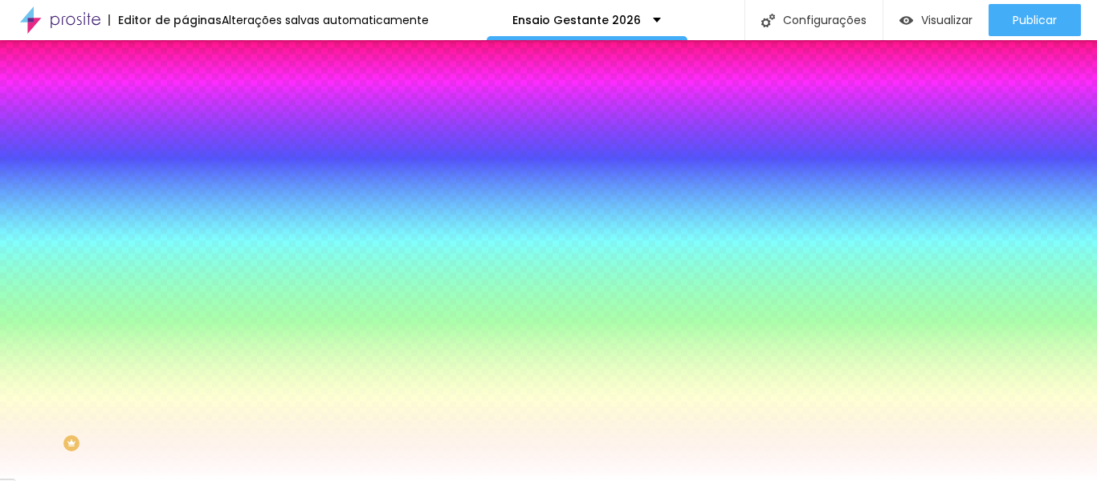
click at [185, 109] on li "Avançado" at bounding box center [277, 117] width 185 height 16
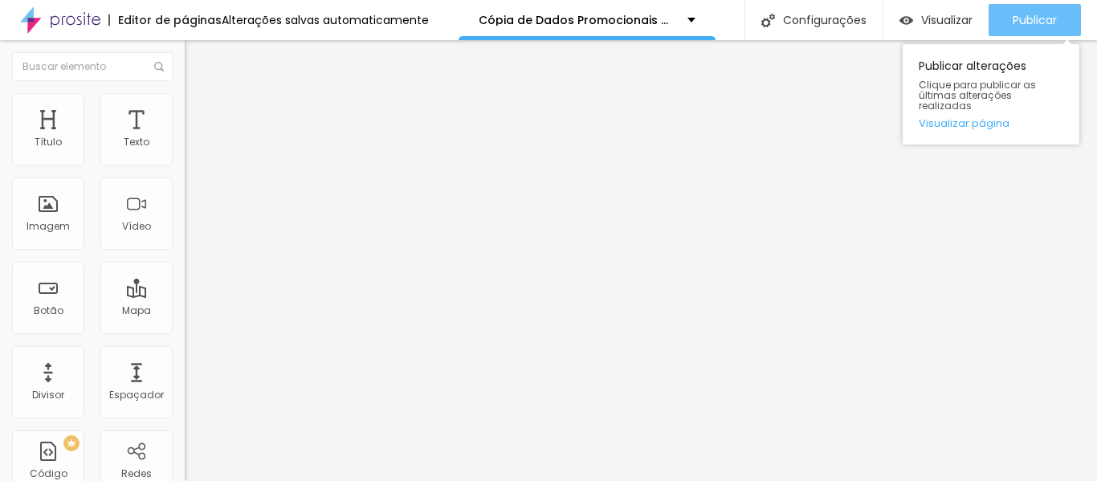
click at [1047, 14] on font "Publicar" at bounding box center [1035, 20] width 44 height 16
